Goal: Check status: Check status

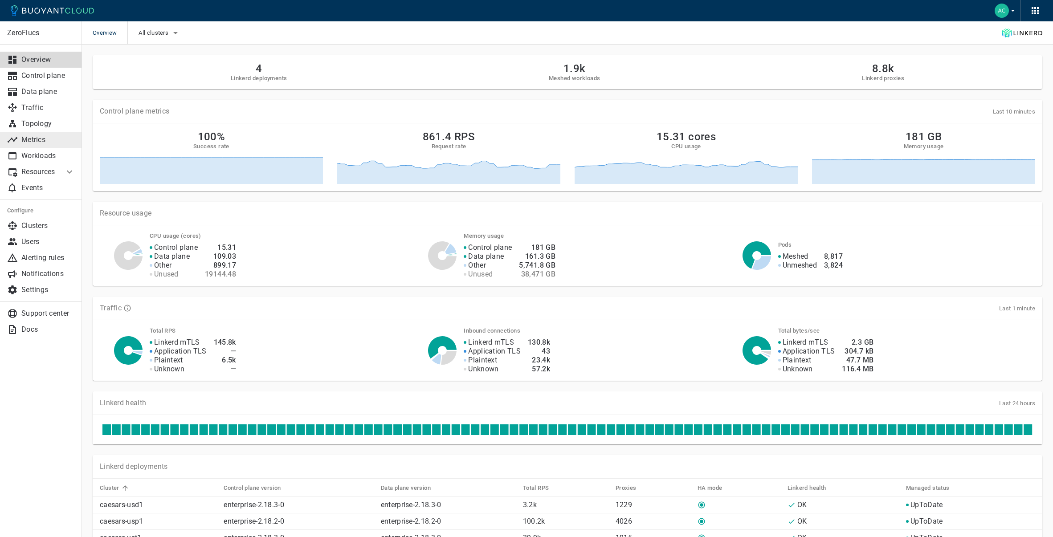
click at [54, 135] on p "Metrics" at bounding box center [47, 139] width 53 height 9
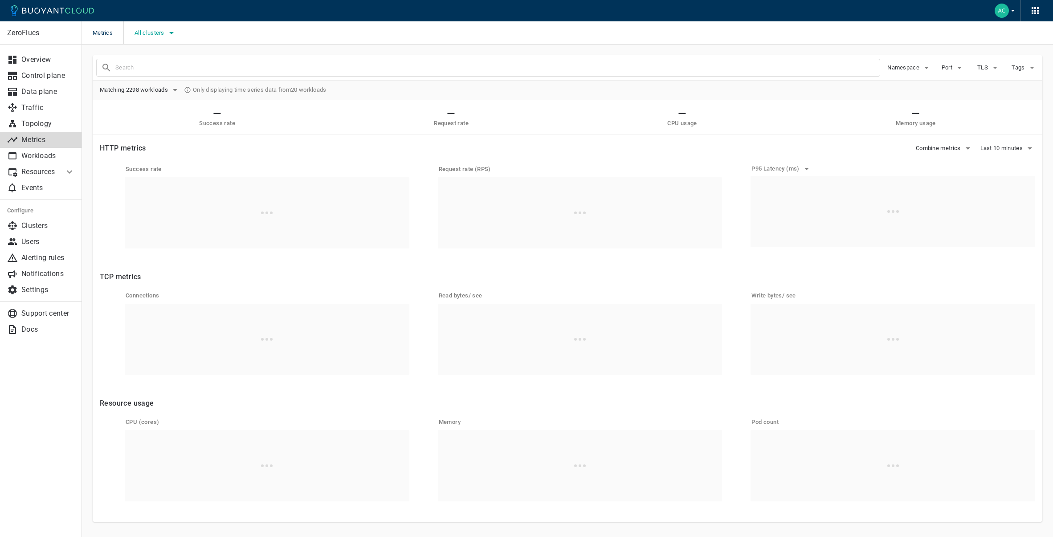
click at [159, 30] on span "All clusters" at bounding box center [151, 32] width 32 height 7
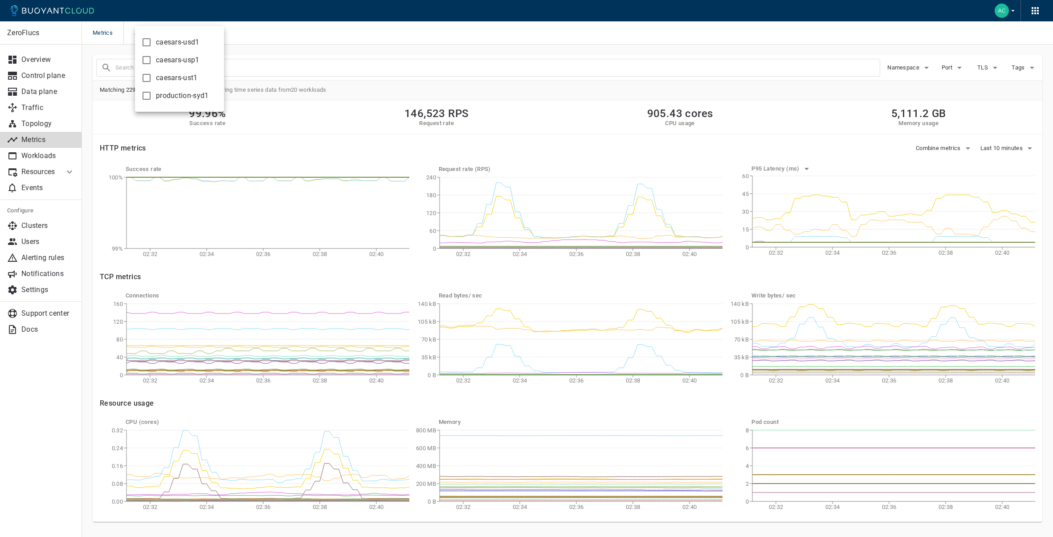
click at [178, 75] on span "caesars-ust1" at bounding box center [177, 78] width 42 height 9
click at [152, 75] on input "caesars-ust1" at bounding box center [146, 78] width 11 height 11
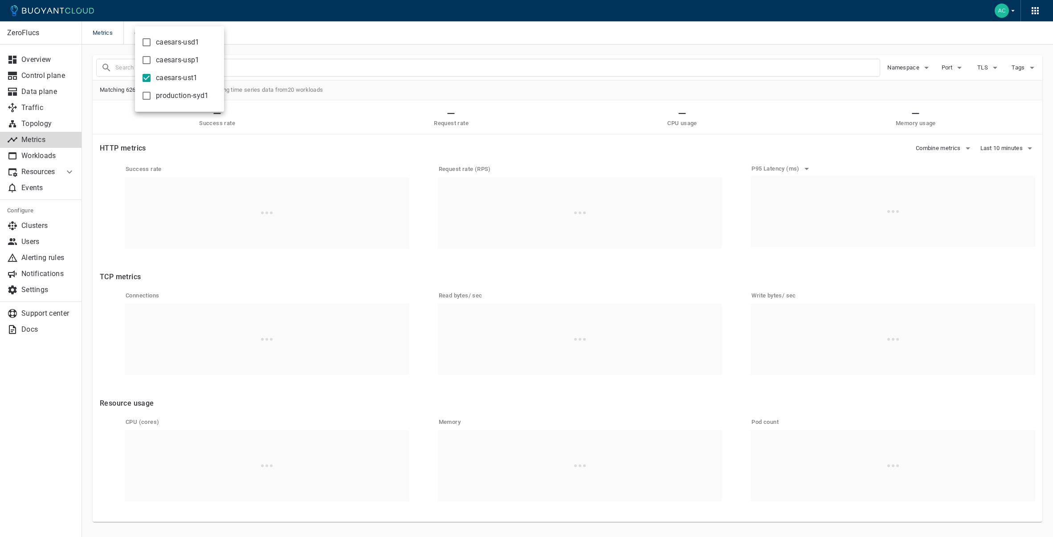
drag, startPoint x: 178, startPoint y: 75, endPoint x: 185, endPoint y: 60, distance: 17.0
click at [178, 75] on span "caesars-ust1" at bounding box center [177, 78] width 42 height 9
click at [152, 75] on input "caesars-ust1" at bounding box center [146, 78] width 11 height 11
checkbox input "false"
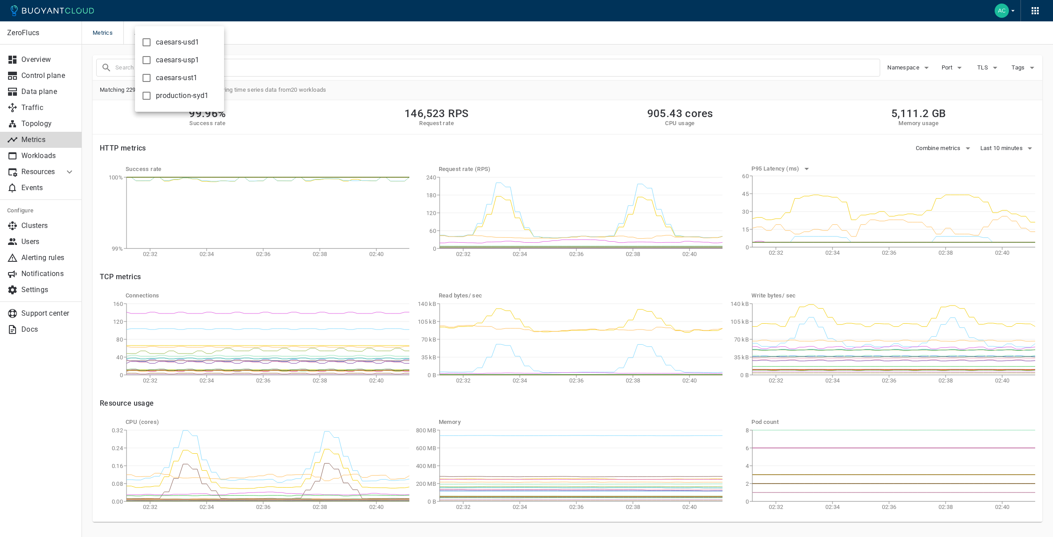
click at [183, 56] on span "caesars-usp1" at bounding box center [178, 60] width 44 height 9
click at [152, 56] on input "caesars-usp1" at bounding box center [146, 60] width 11 height 11
checkbox input "true"
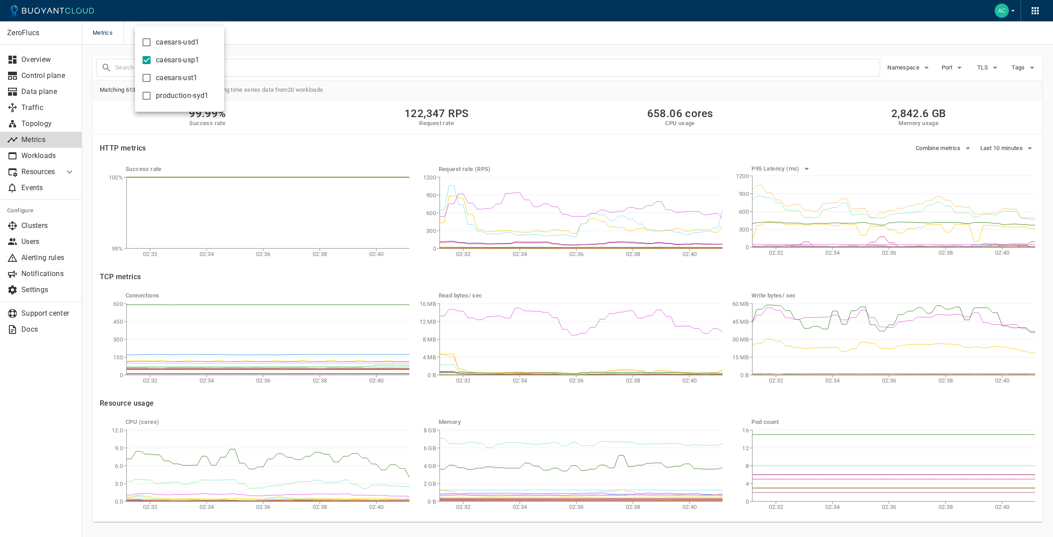
click at [360, 140] on div at bounding box center [526, 268] width 1053 height 537
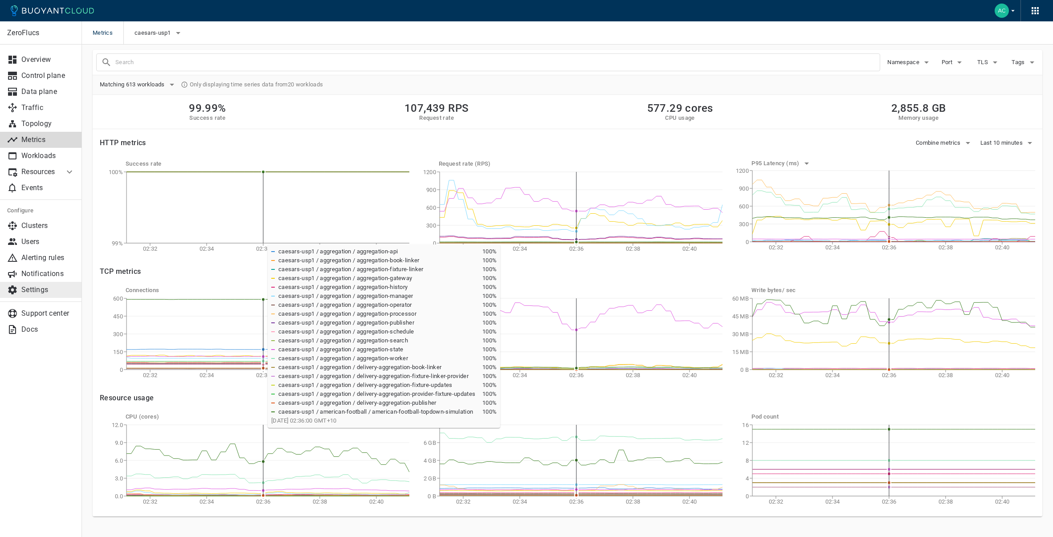
scroll to position [6, 0]
